Goal: Task Accomplishment & Management: Manage account settings

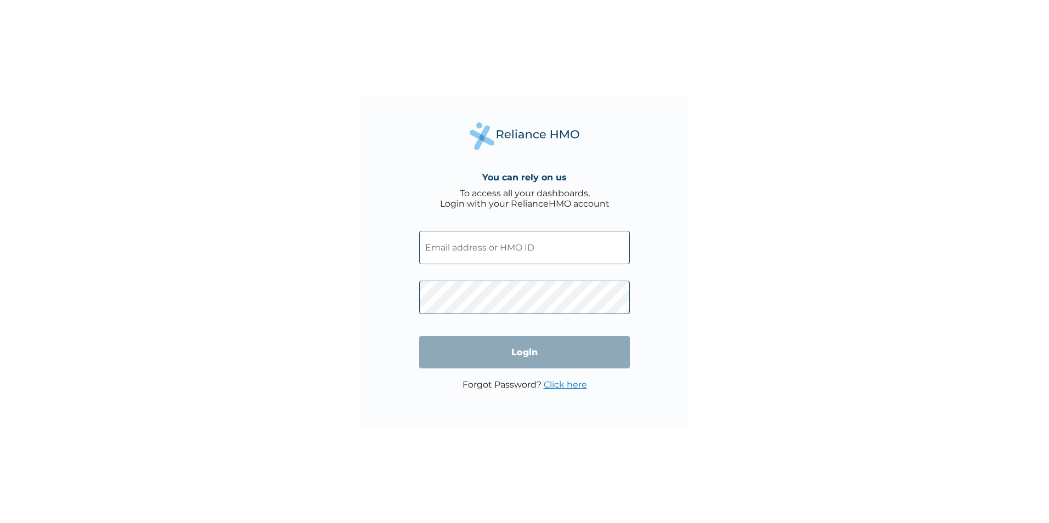
click at [553, 240] on input "text" at bounding box center [524, 247] width 211 height 33
type input "[EMAIL_ADDRESS][DOMAIN_NAME]"
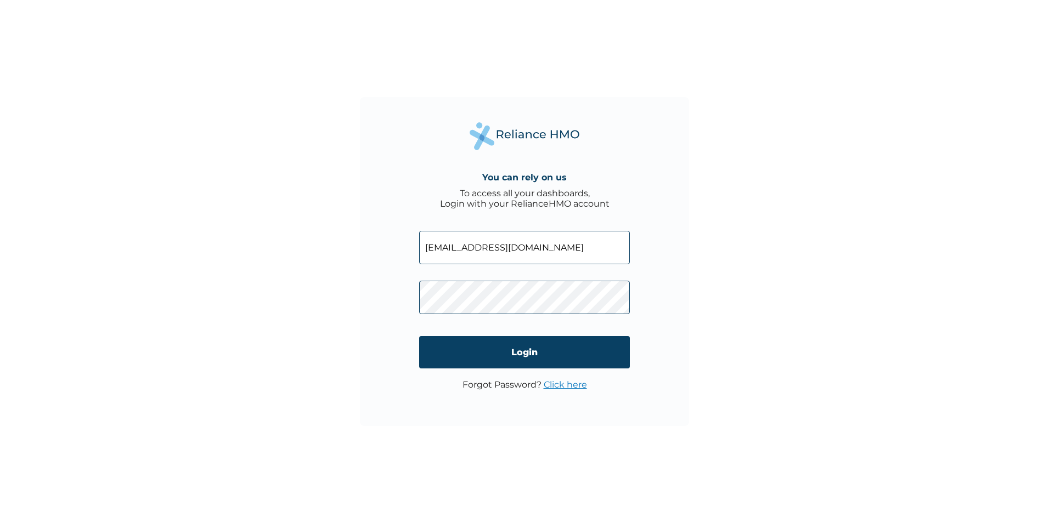
click at [555, 385] on link "Click here" at bounding box center [565, 385] width 43 height 10
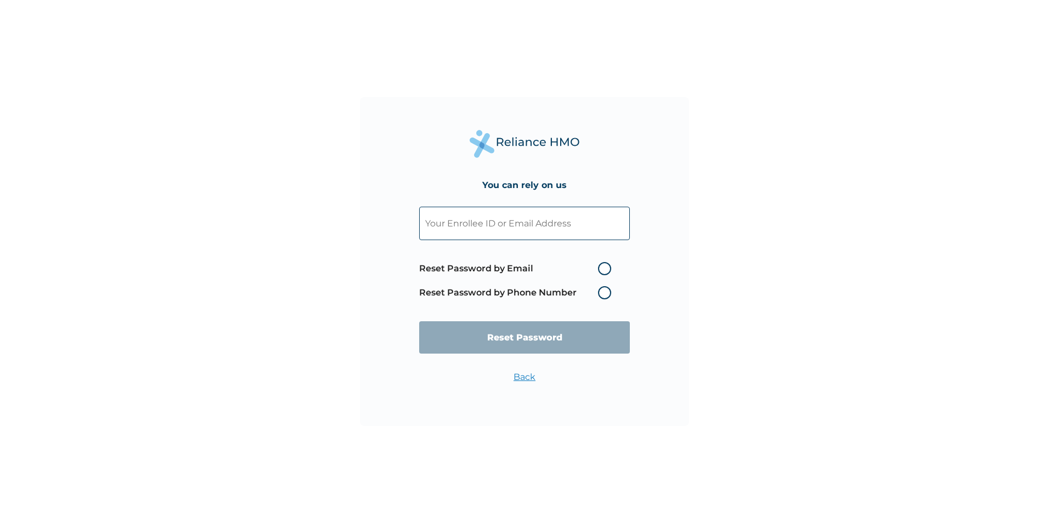
click at [605, 294] on label "Reset Password by Phone Number" at bounding box center [518, 292] width 198 height 13
click at [604, 292] on label "Reset Password by Phone Number" at bounding box center [518, 292] width 198 height 13
click at [604, 267] on label "Reset Password by Email" at bounding box center [518, 268] width 198 height 13
click at [600, 267] on input "Reset Password by Email" at bounding box center [592, 269] width 18 height 18
radio input "true"
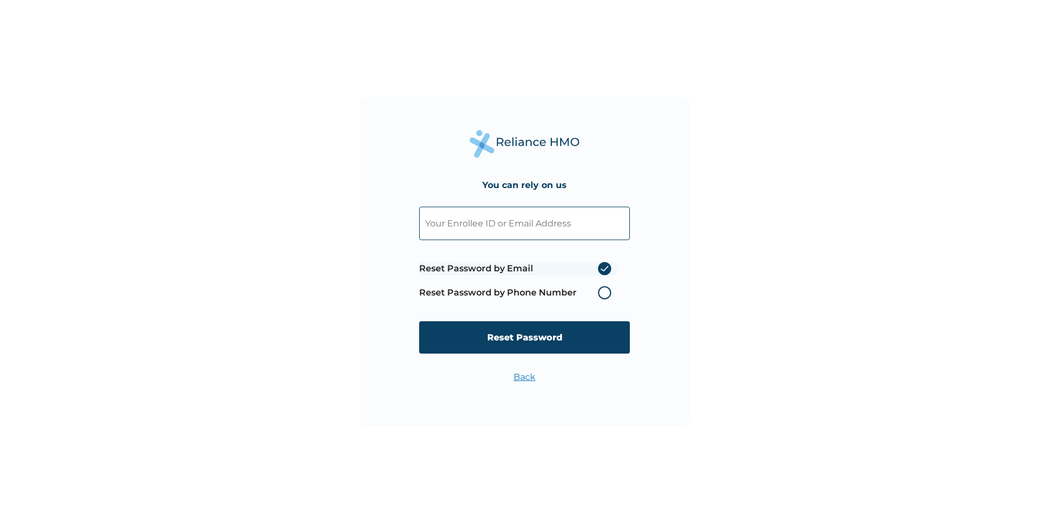
click at [605, 292] on label "Reset Password by Phone Number" at bounding box center [518, 292] width 198 height 13
click at [603, 293] on label "Reset Password by Phone Number" at bounding box center [518, 292] width 198 height 13
click at [534, 335] on input "Reset Password" at bounding box center [524, 338] width 211 height 32
click at [517, 219] on input "text" at bounding box center [524, 223] width 211 height 33
type input "[EMAIL_ADDRESS][DOMAIN_NAME]"
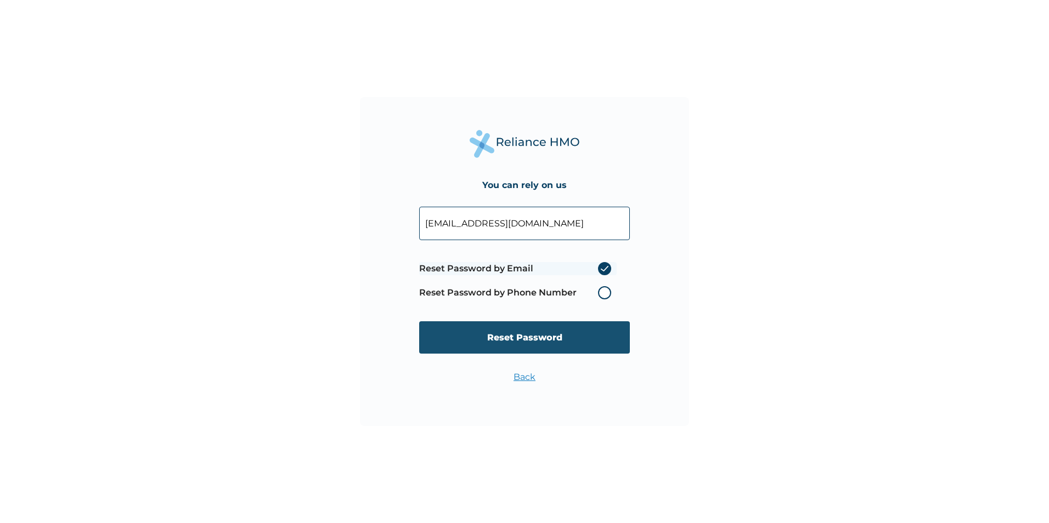
click at [538, 337] on input "Reset Password" at bounding box center [524, 338] width 211 height 32
